Goal: Information Seeking & Learning: Learn about a topic

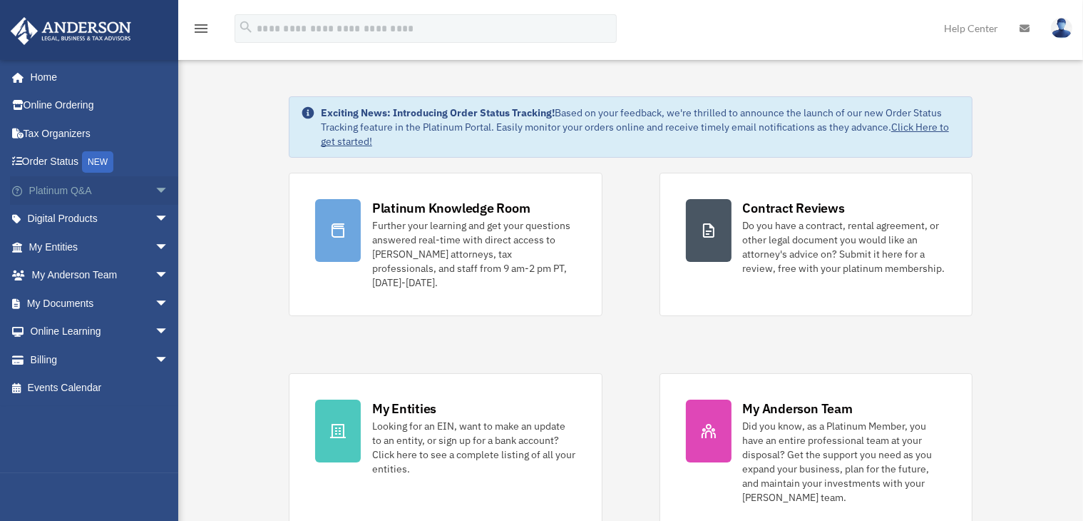
click at [155, 189] on span "arrow_drop_down" at bounding box center [169, 190] width 29 height 29
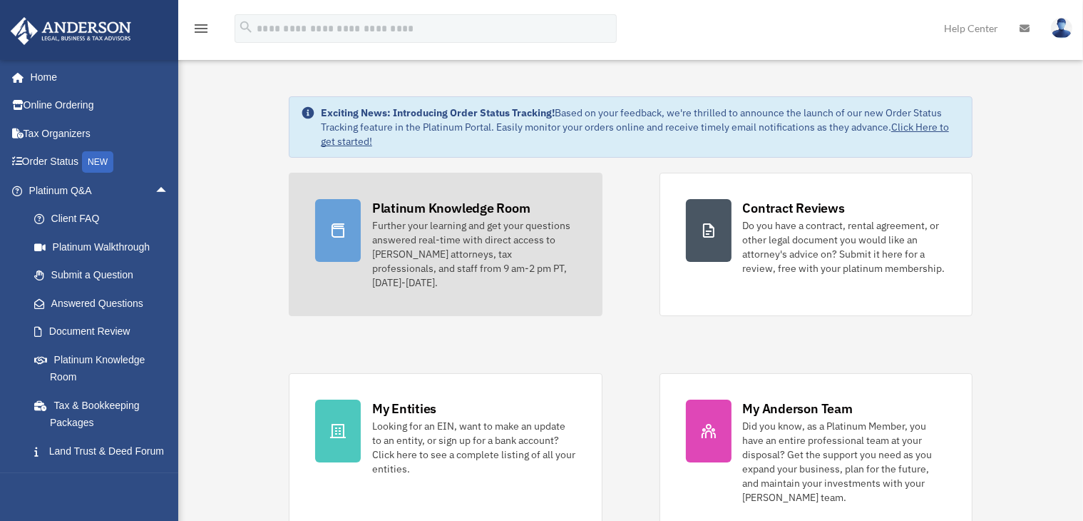
click at [396, 228] on div "Further your learning and get your questions answered real-time with direct acc…" at bounding box center [474, 253] width 204 height 71
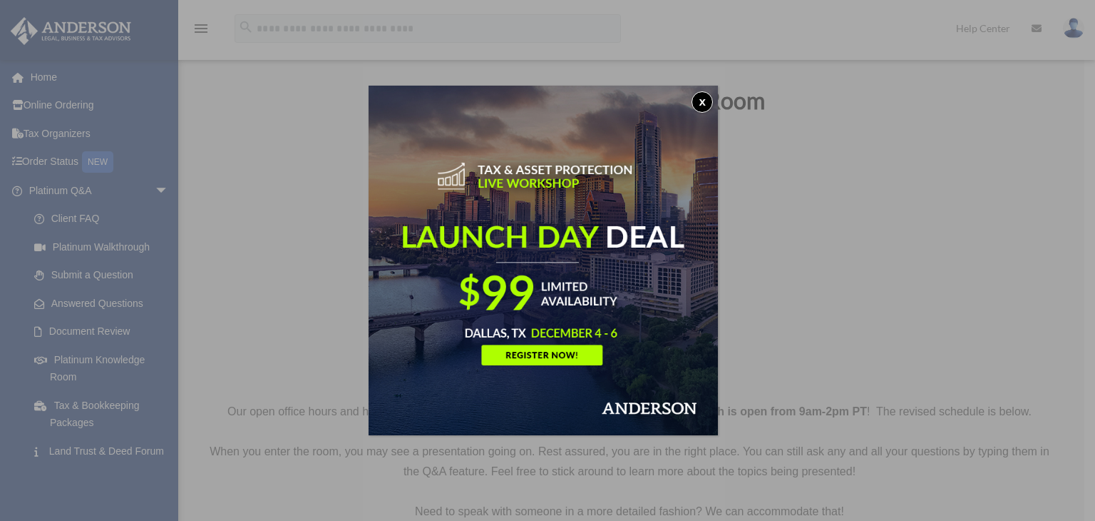
click at [707, 105] on button "x" at bounding box center [702, 101] width 21 height 21
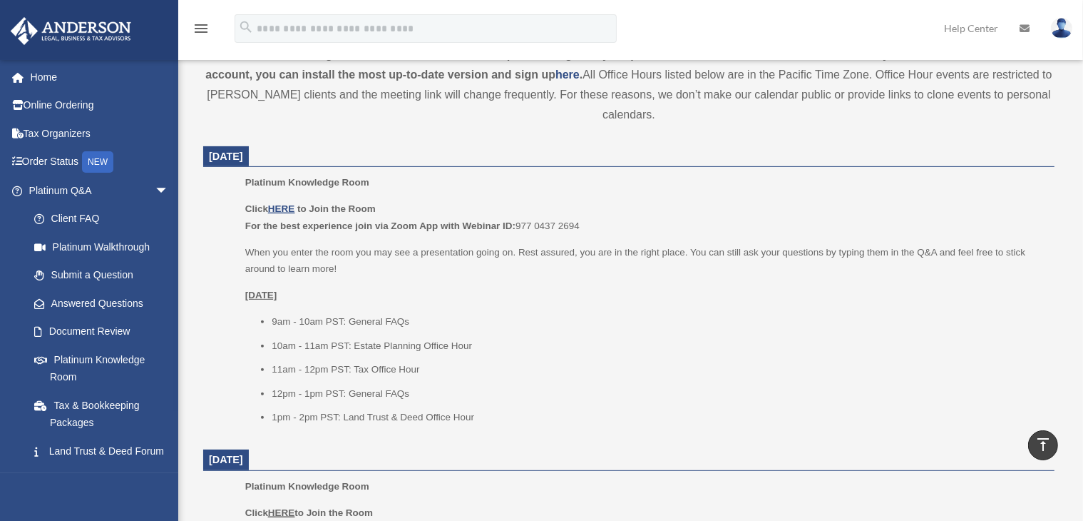
scroll to position [502, 0]
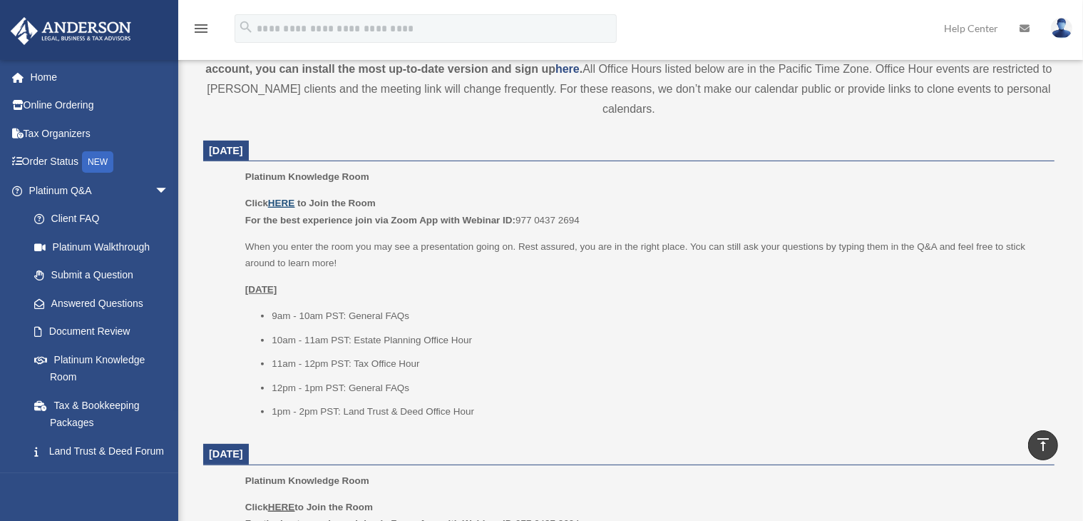
click at [276, 204] on u "HERE" at bounding box center [281, 203] width 26 height 11
